Goal: Communication & Community: Ask a question

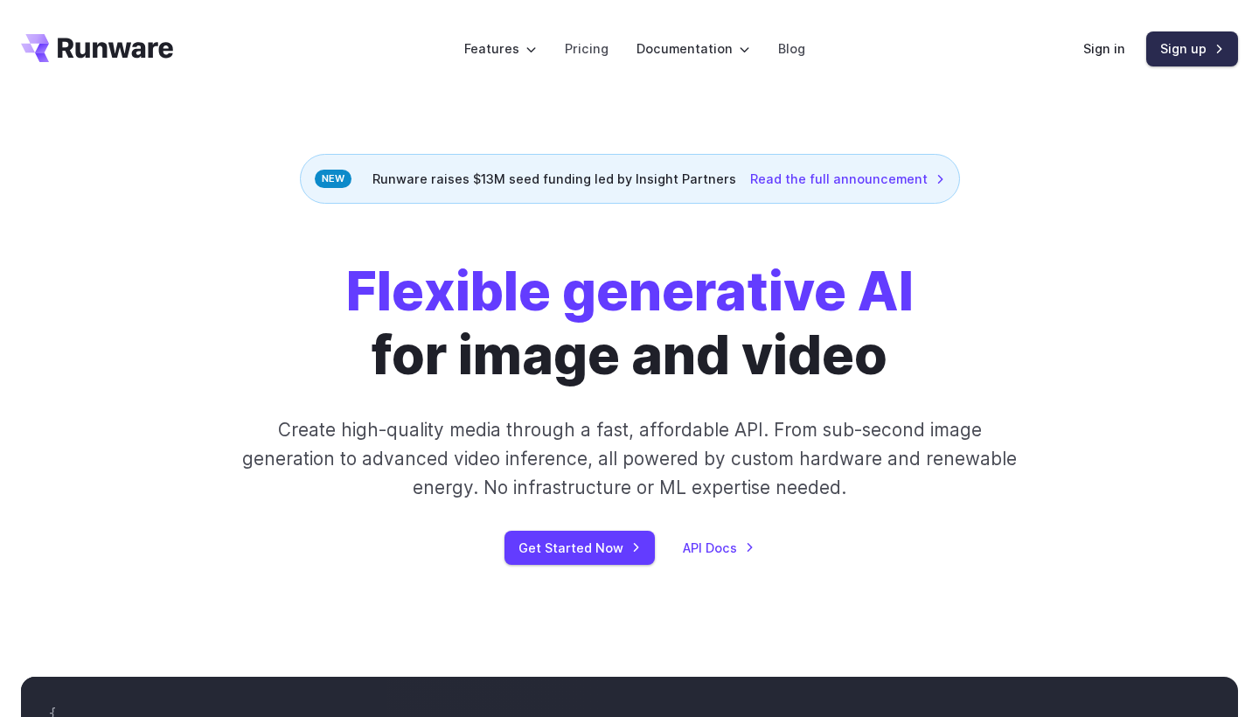
click at [1170, 53] on link "Sign up" at bounding box center [1192, 48] width 92 height 34
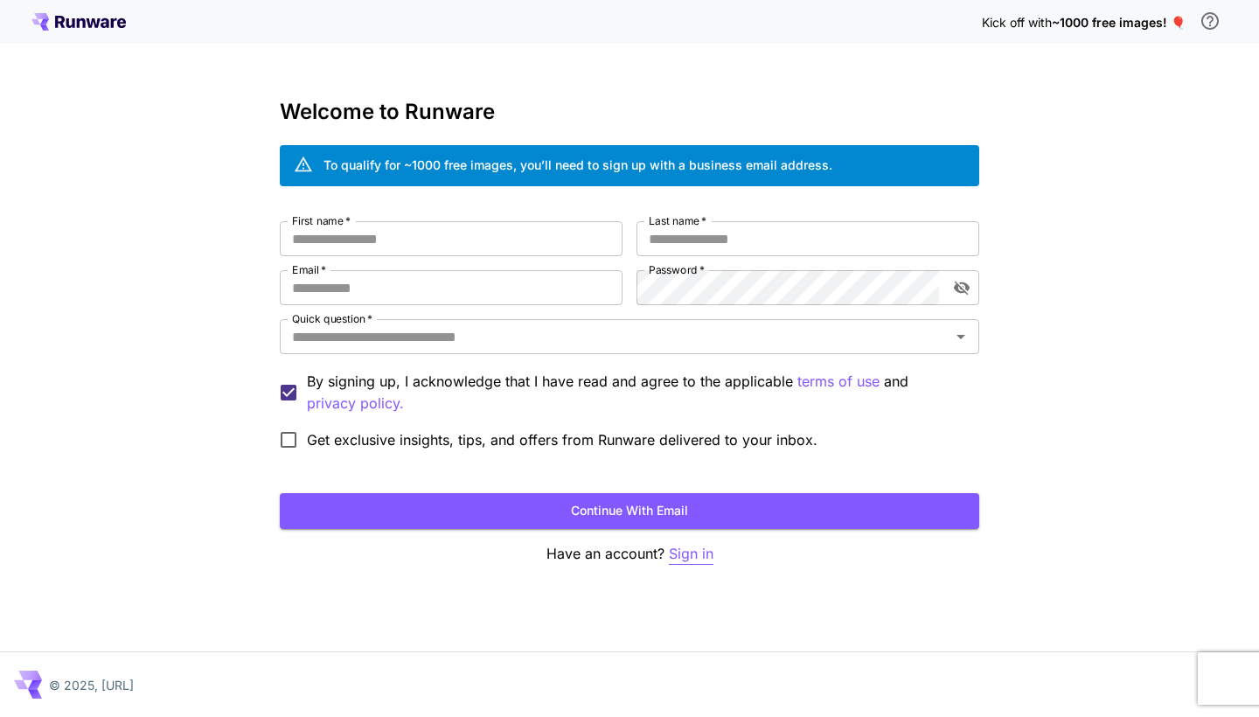
click at [702, 558] on p "Sign in" at bounding box center [691, 554] width 45 height 22
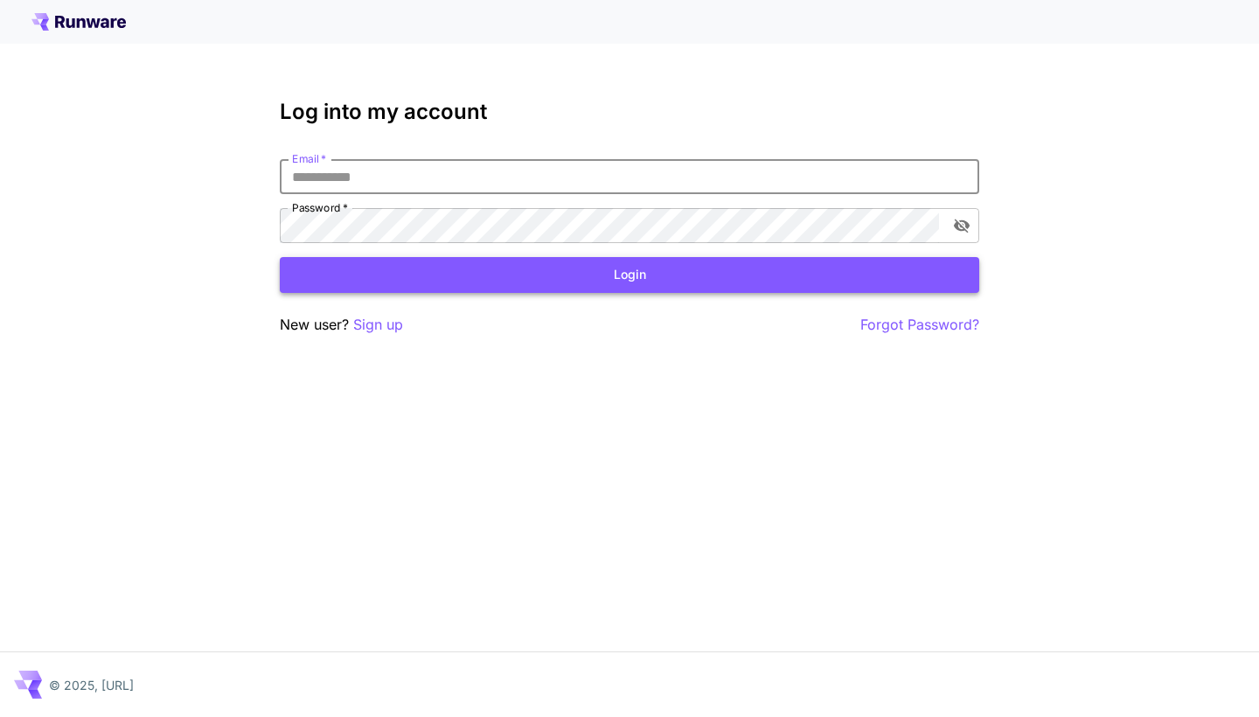
type input "**********"
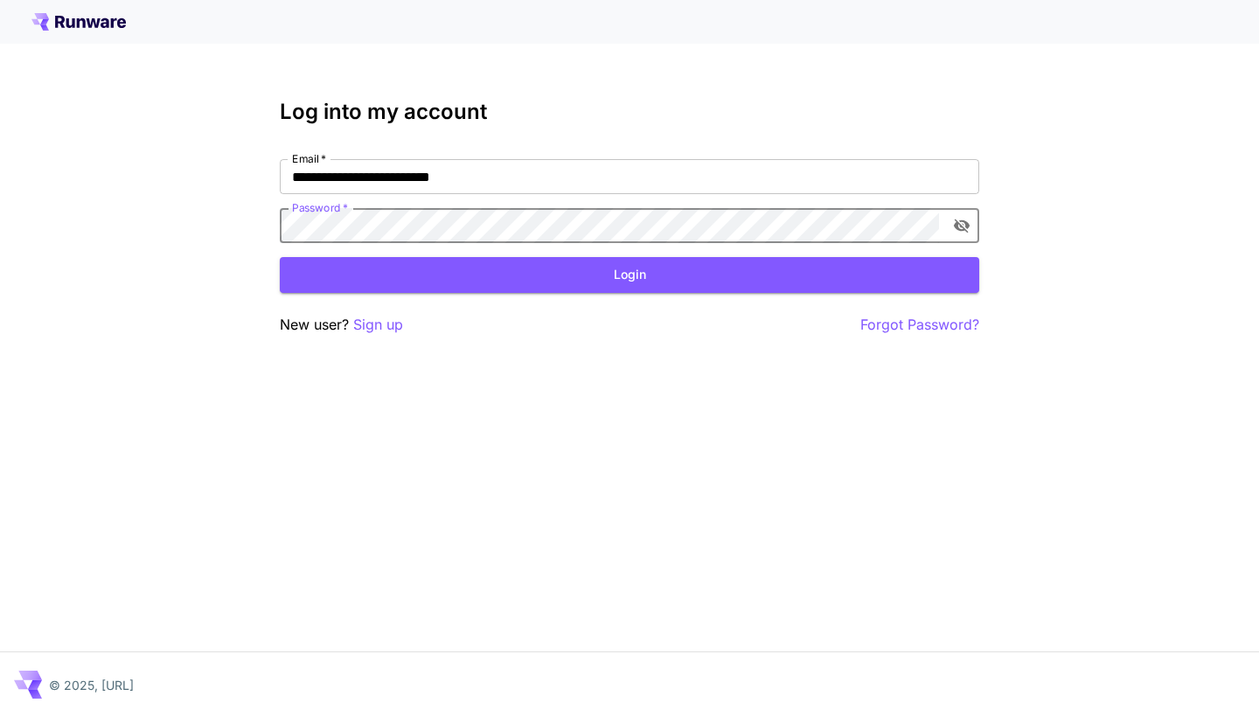
click at [477, 303] on div "**********" at bounding box center [629, 218] width 699 height 236
click at [485, 282] on button "Login" at bounding box center [629, 275] width 699 height 36
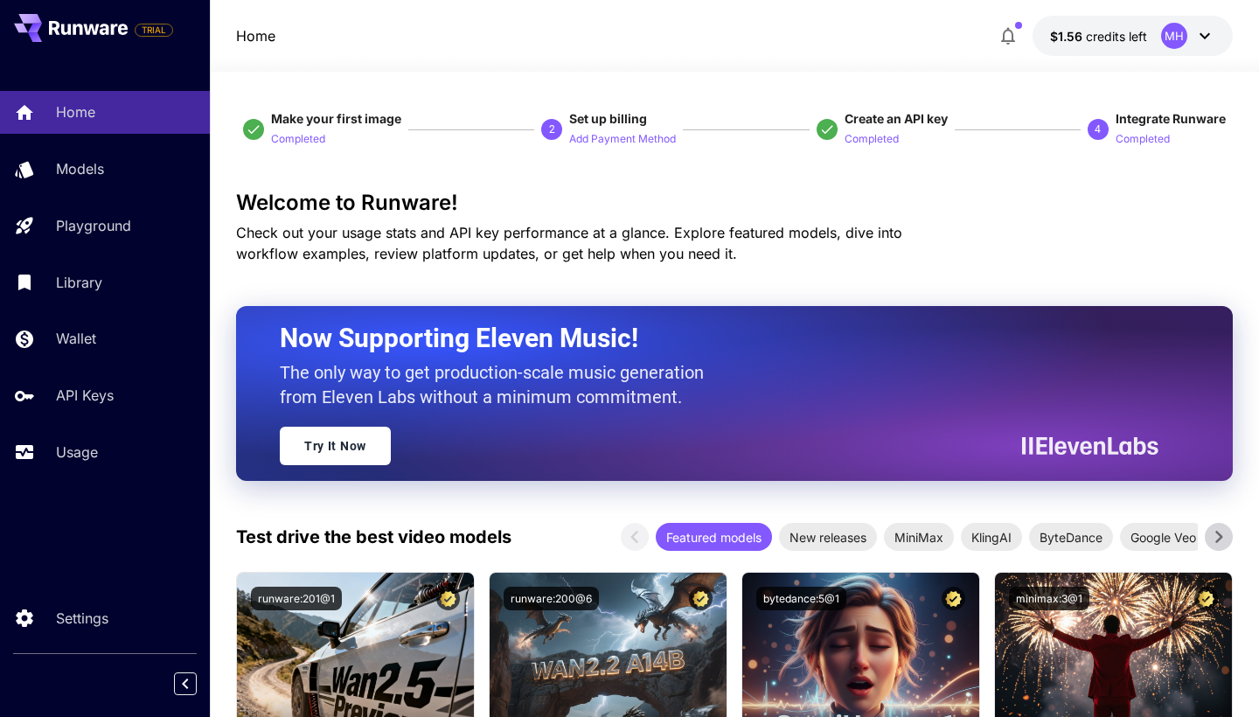
click at [1010, 39] on icon "button" at bounding box center [1007, 35] width 21 height 21
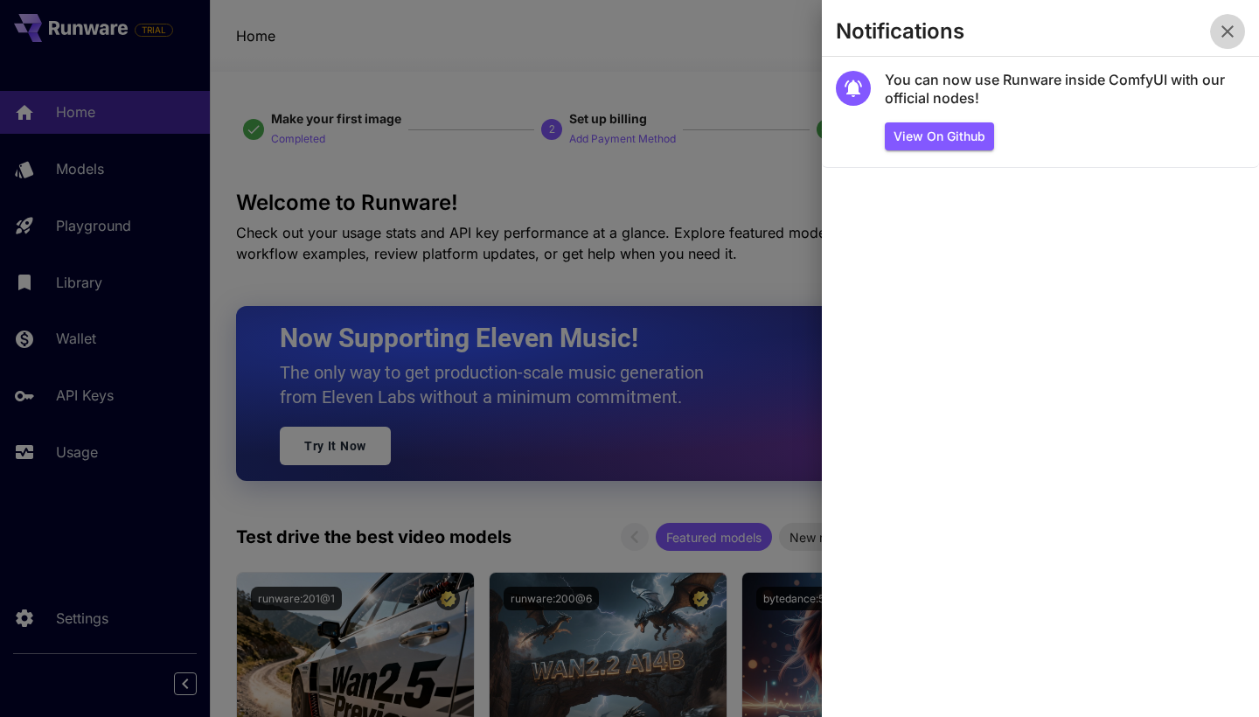
click at [1212, 23] on button "button" at bounding box center [1227, 31] width 35 height 35
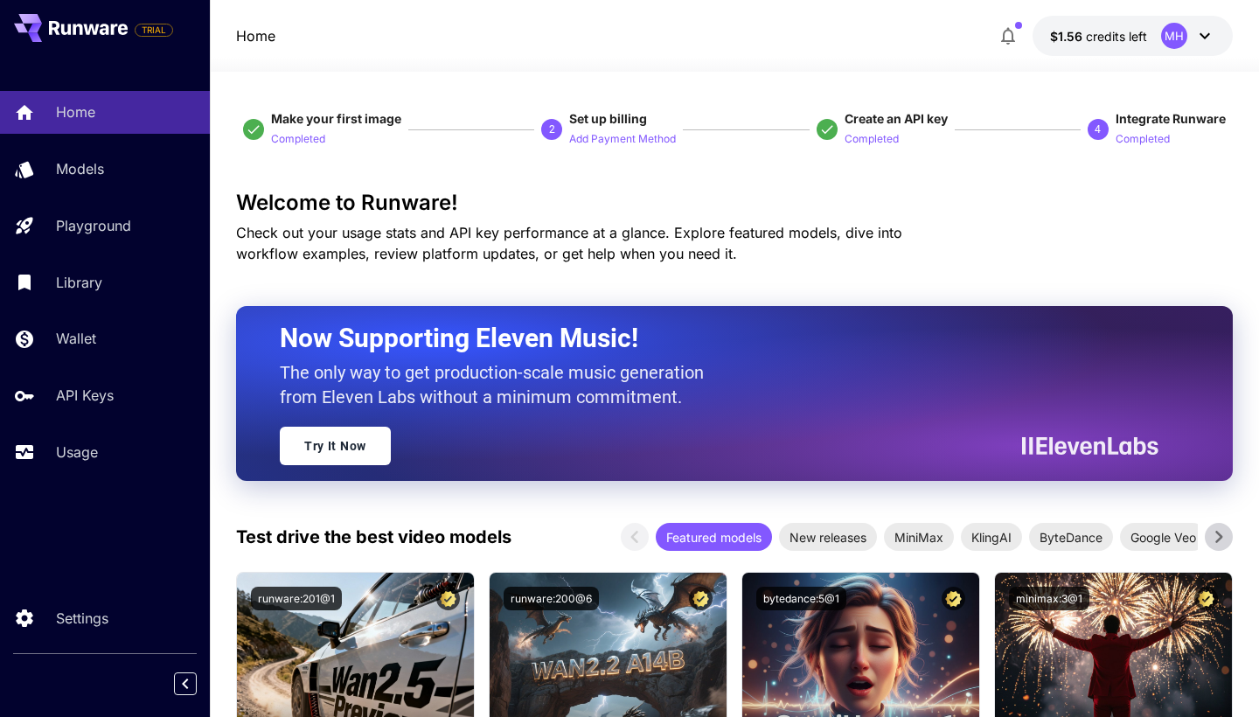
click at [1168, 35] on div "MH" at bounding box center [1174, 36] width 26 height 26
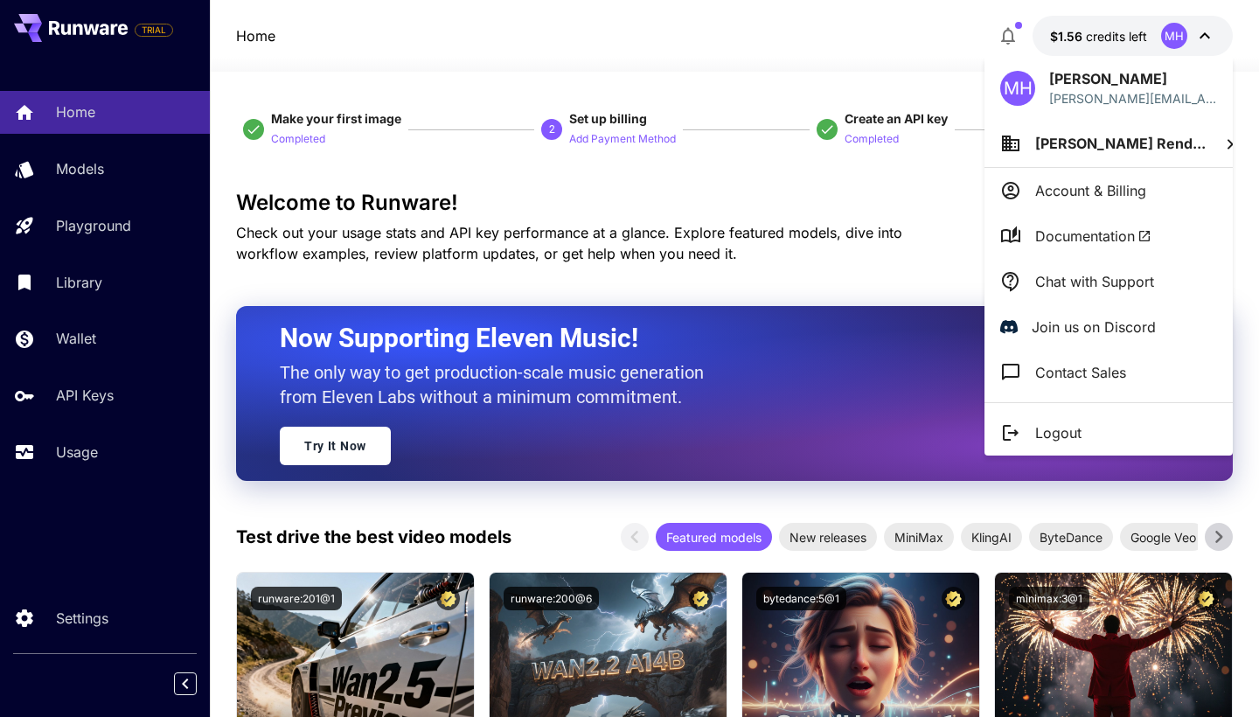
click at [1083, 298] on li "Chat with Support" at bounding box center [1108, 281] width 248 height 45
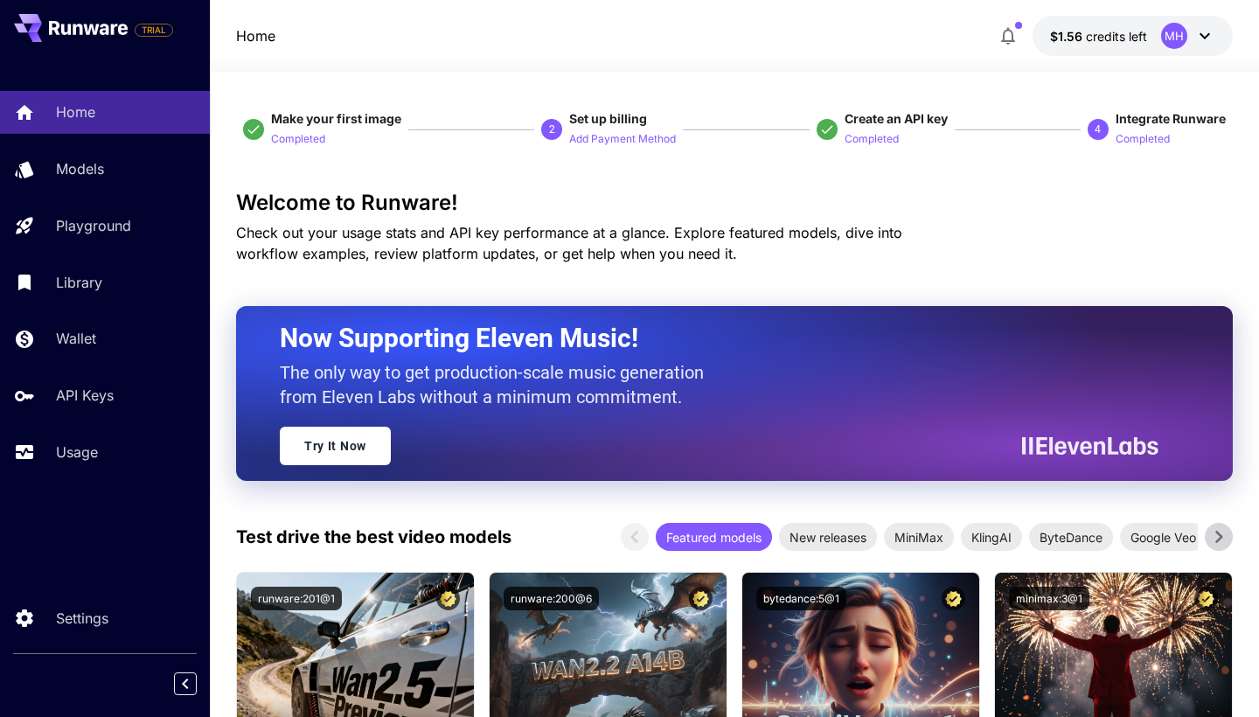
click at [745, 61] on div at bounding box center [734, 61] width 1049 height 21
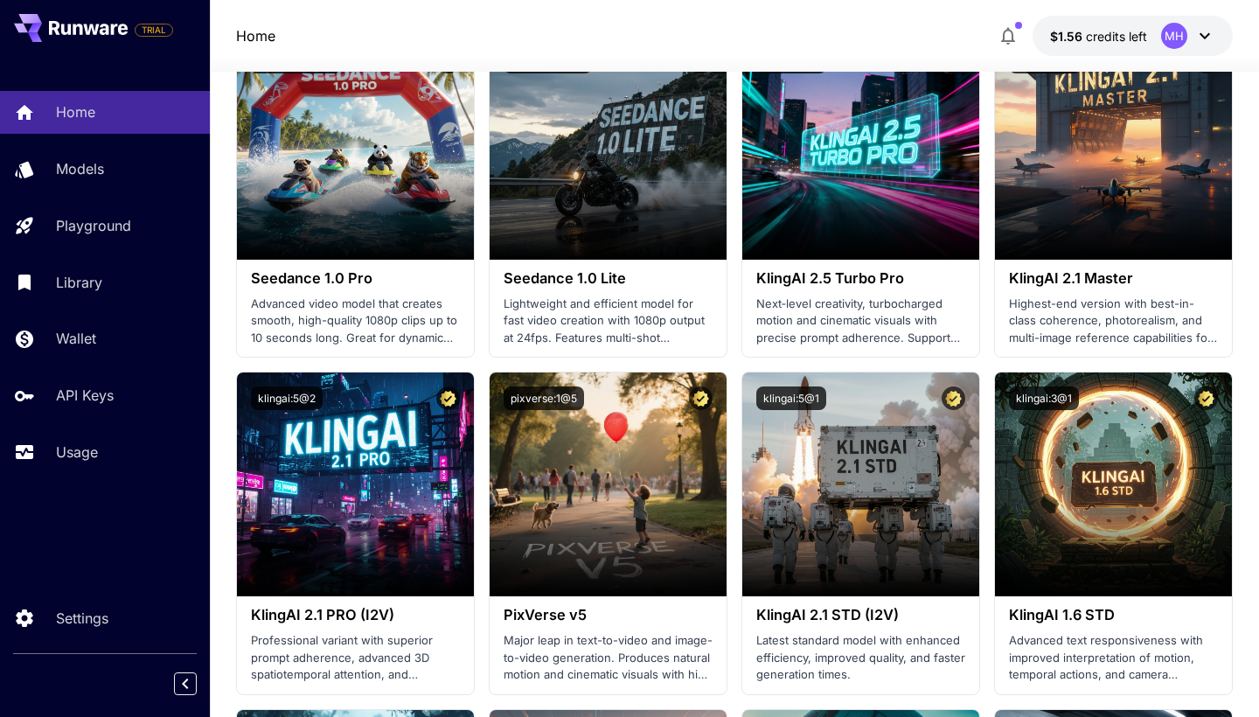
scroll to position [875, 0]
